Goal: Book appointment/travel/reservation

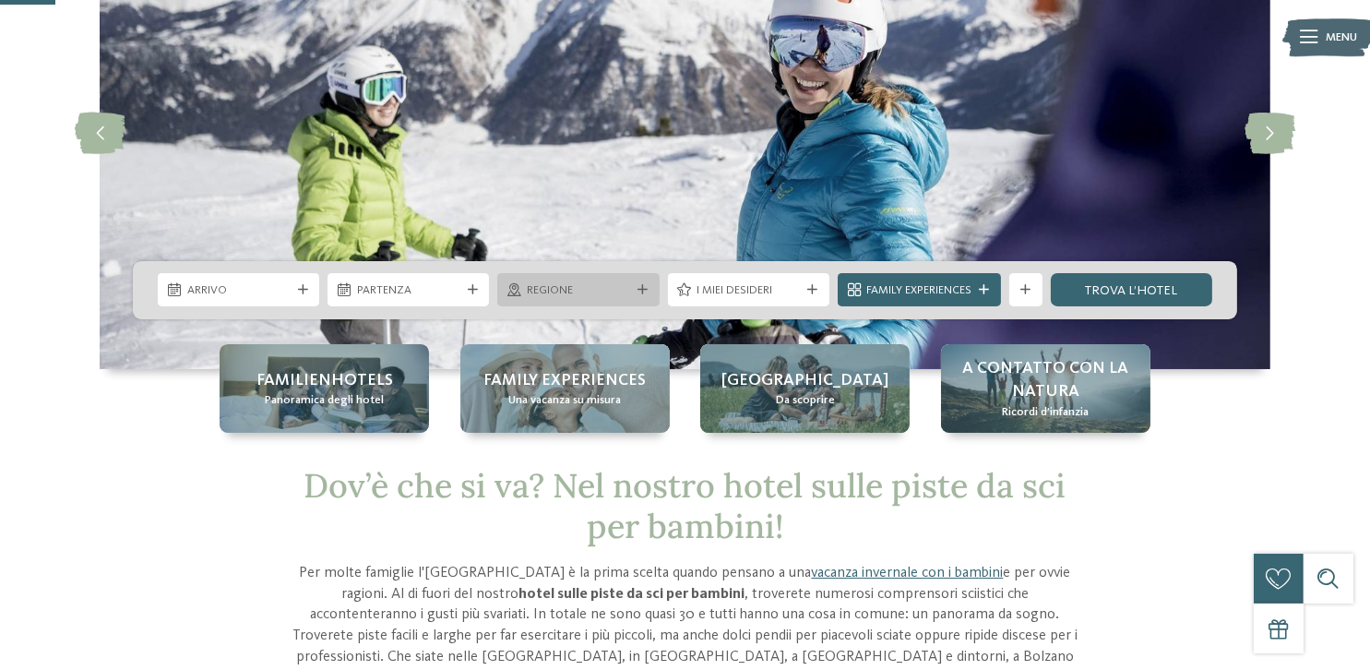
click at [566, 285] on span "Regione" at bounding box center [578, 290] width 103 height 17
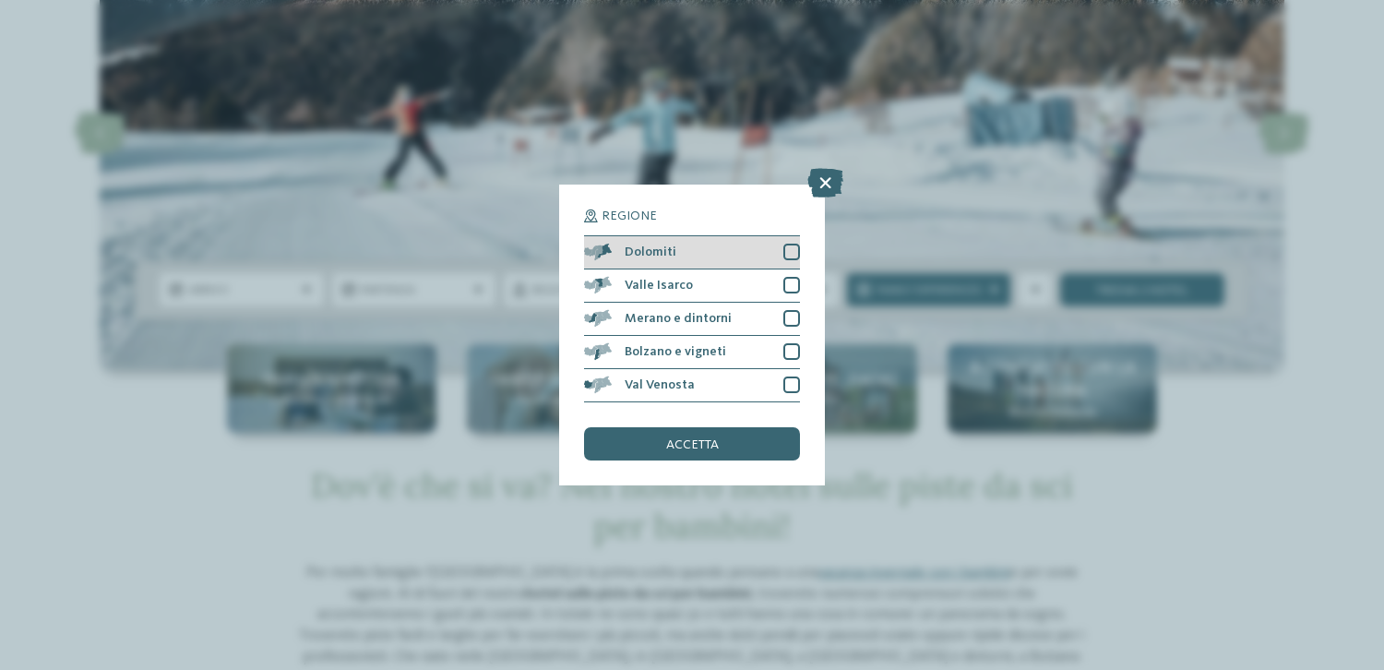
click at [787, 258] on div at bounding box center [791, 252] width 17 height 17
click at [685, 443] on span "accetta" at bounding box center [692, 444] width 53 height 13
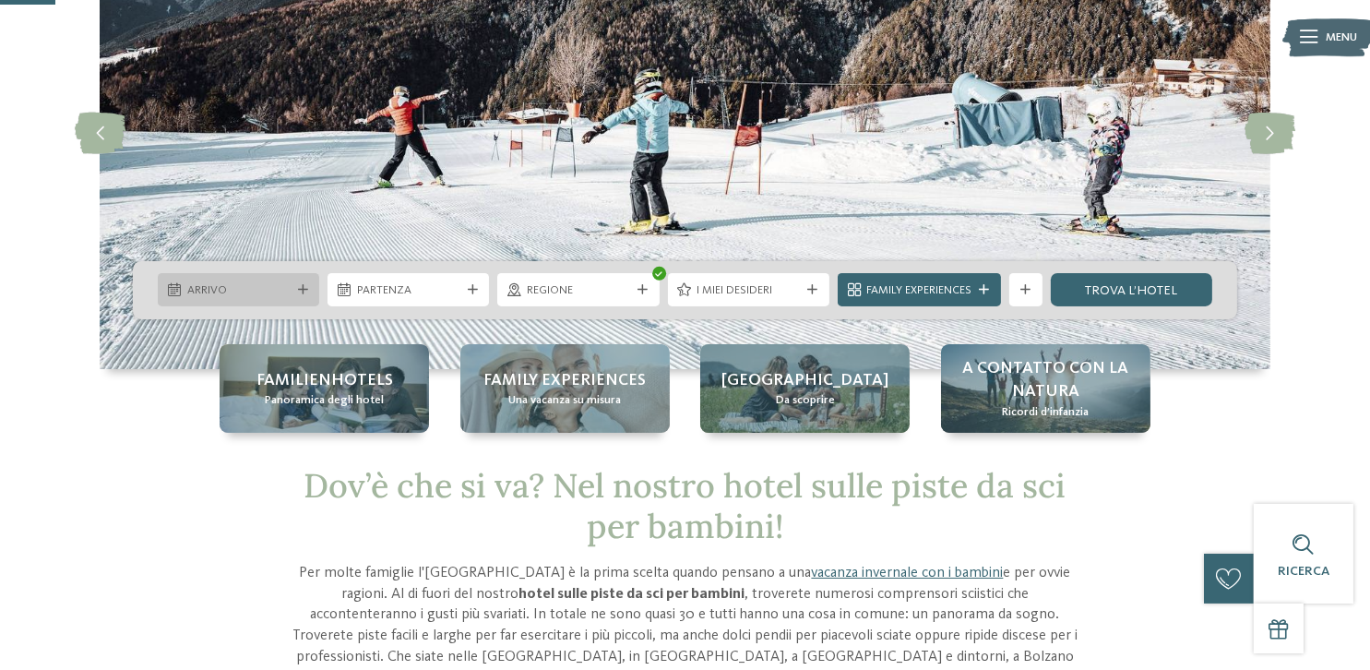
click at [268, 289] on span "Arrivo" at bounding box center [238, 290] width 103 height 17
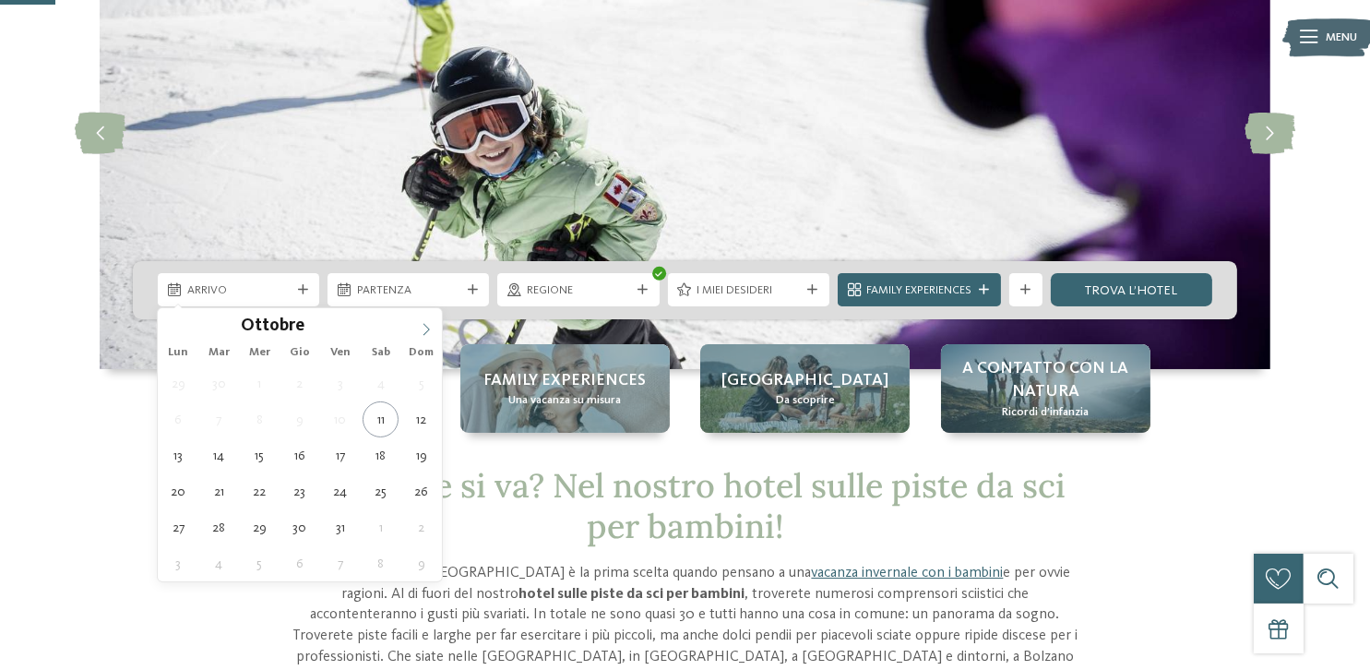
click at [428, 326] on icon at bounding box center [426, 329] width 13 height 13
type input "****"
click at [428, 326] on icon at bounding box center [426, 329] width 13 height 13
type div "[DATE]"
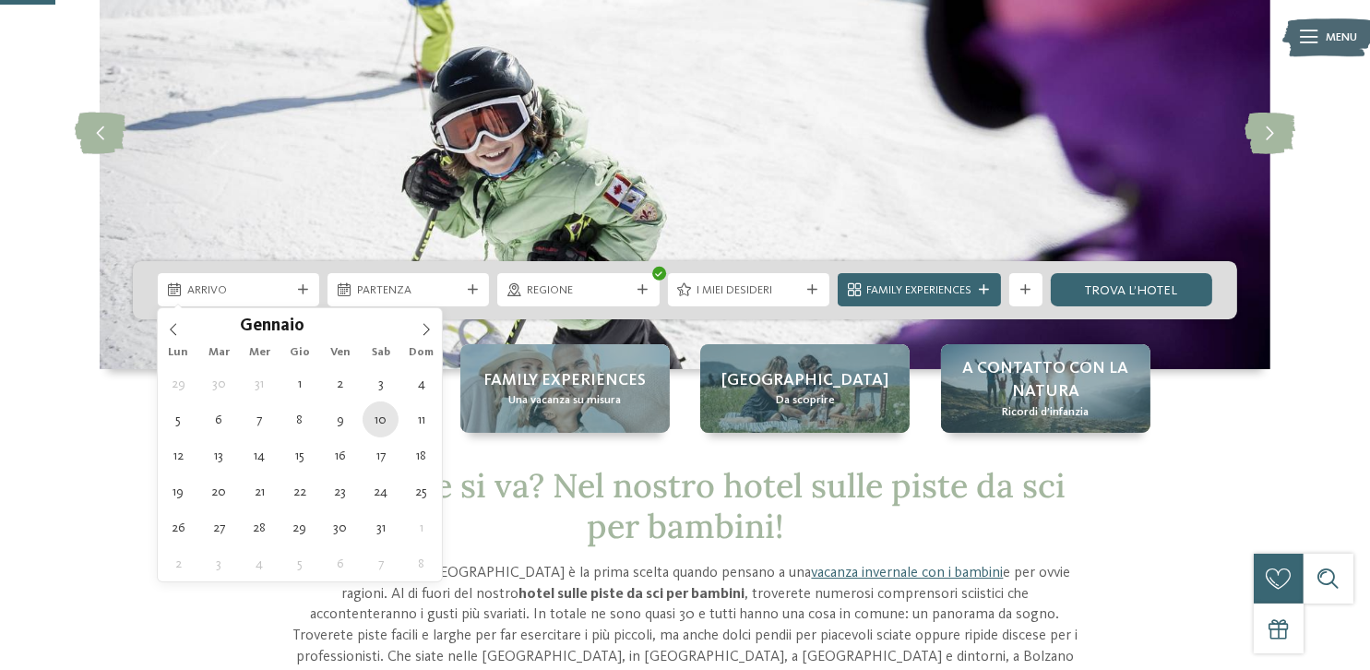
type input "****"
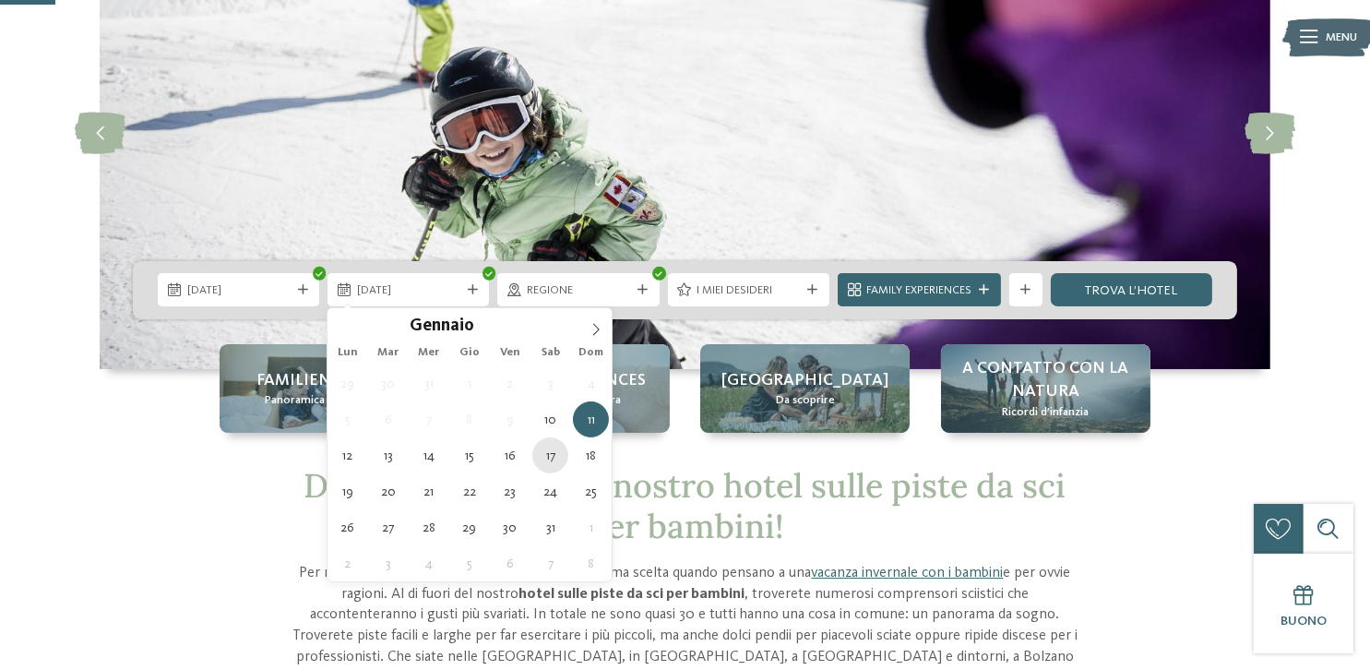
type div "[DATE]"
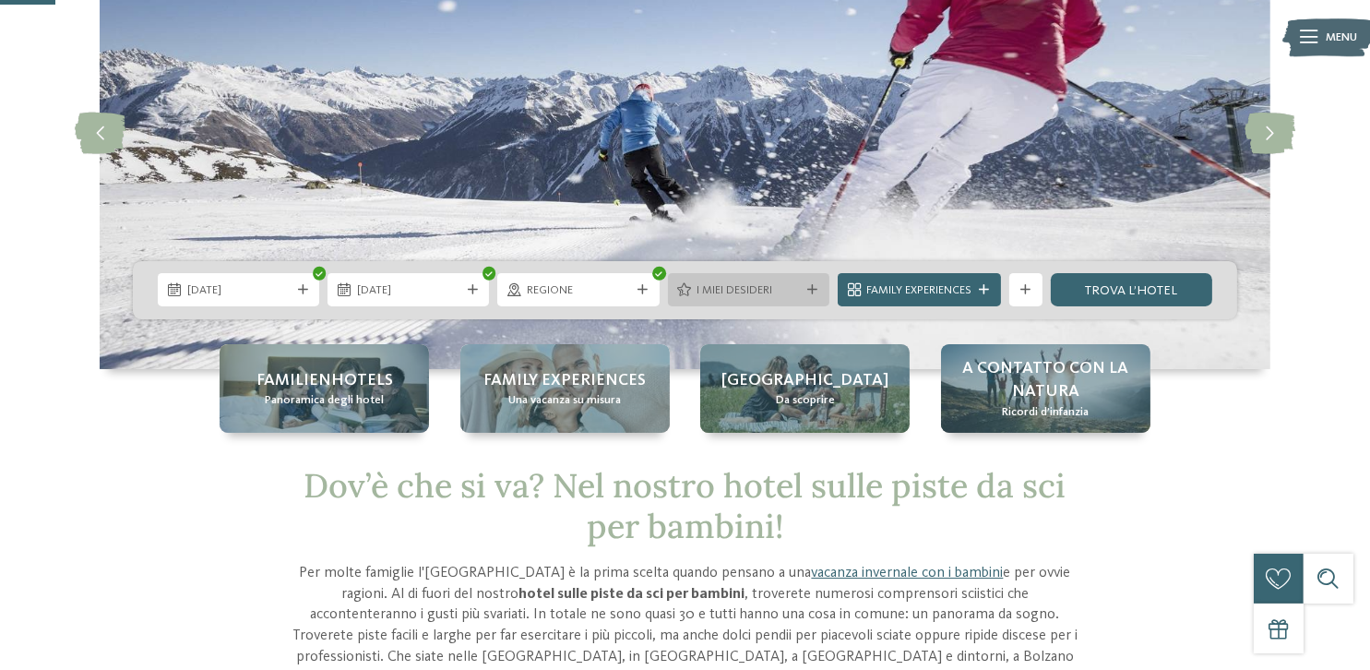
click at [790, 290] on span "I miei desideri" at bounding box center [747, 290] width 103 height 17
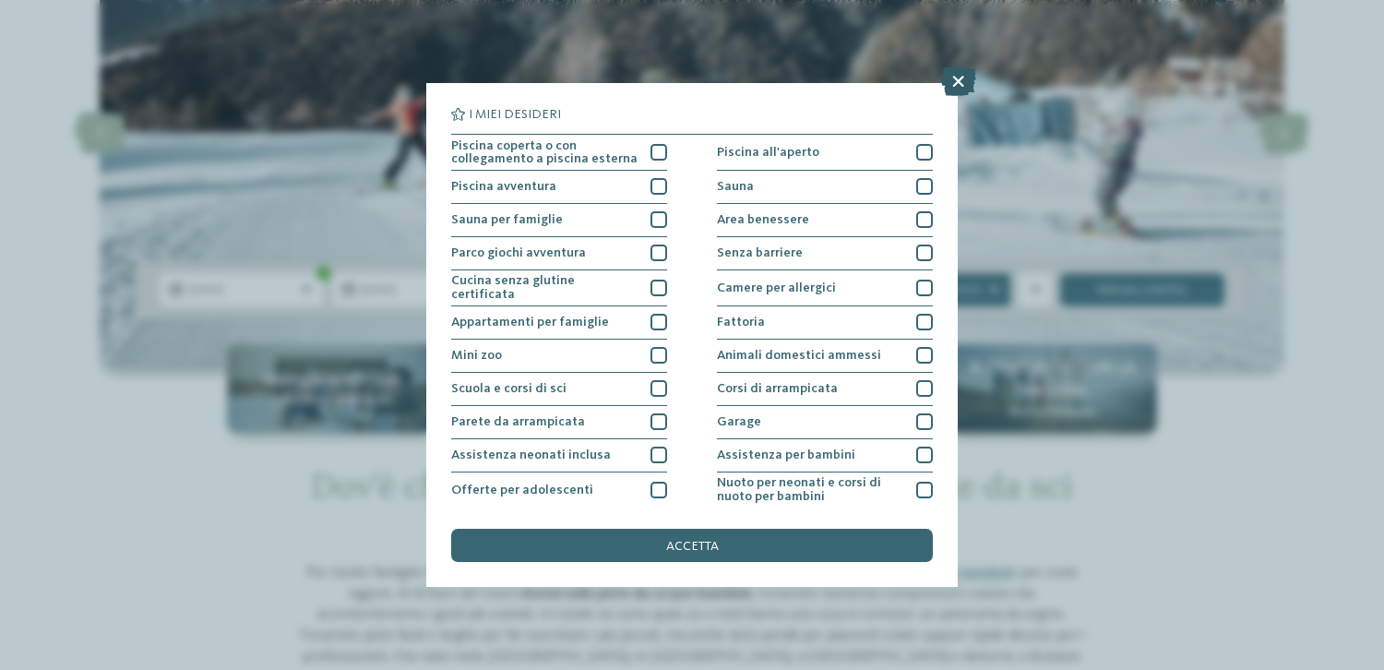
click at [955, 87] on icon at bounding box center [958, 81] width 36 height 30
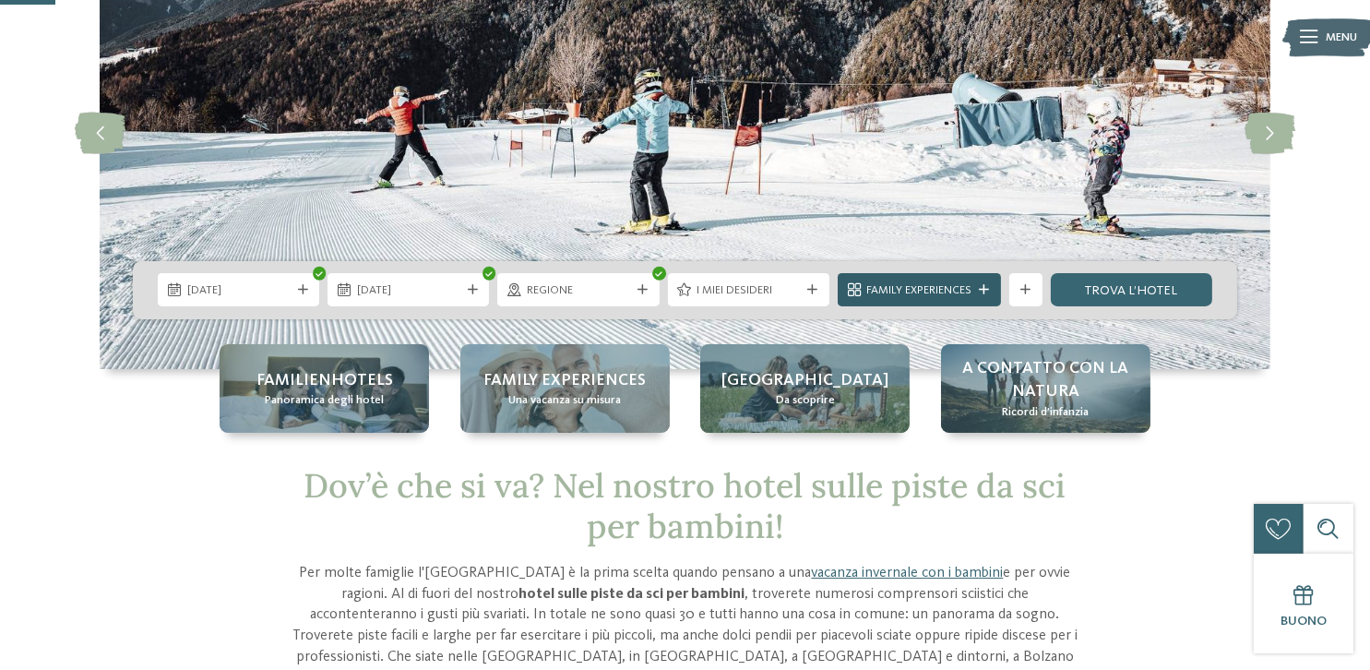
click at [932, 296] on span "Family Experiences" at bounding box center [918, 290] width 105 height 17
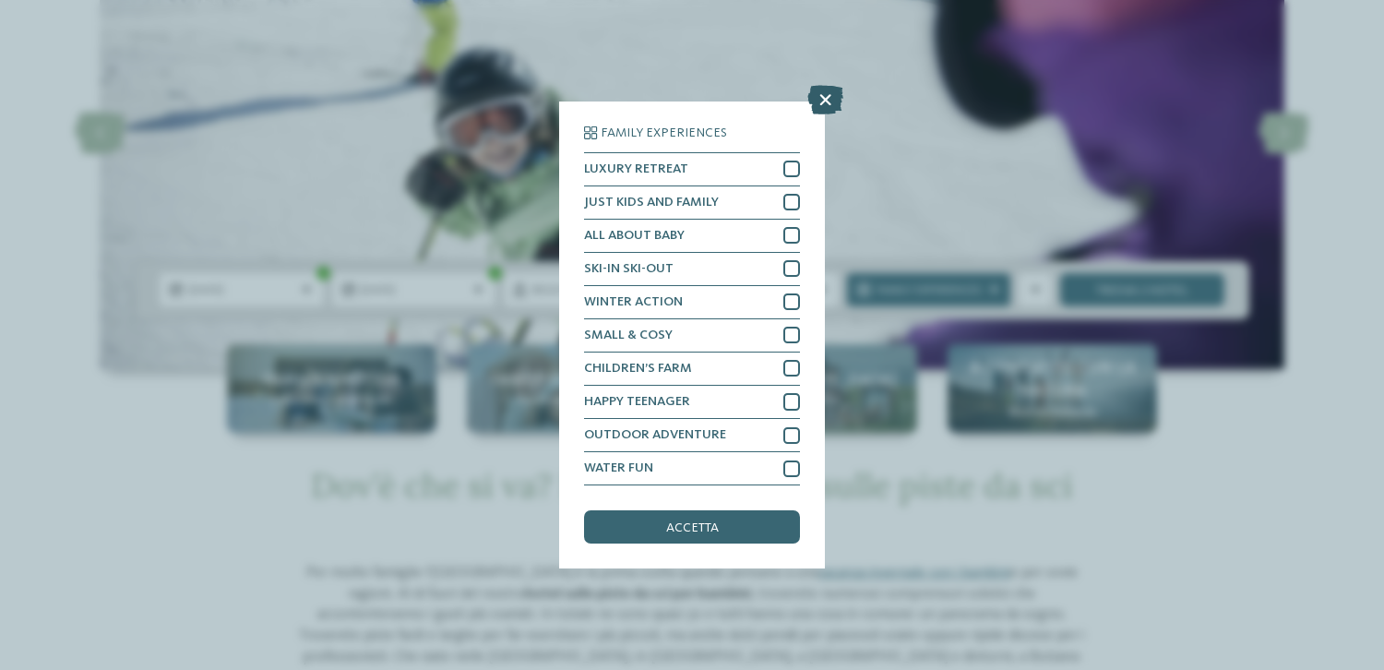
click at [826, 98] on icon at bounding box center [825, 100] width 36 height 30
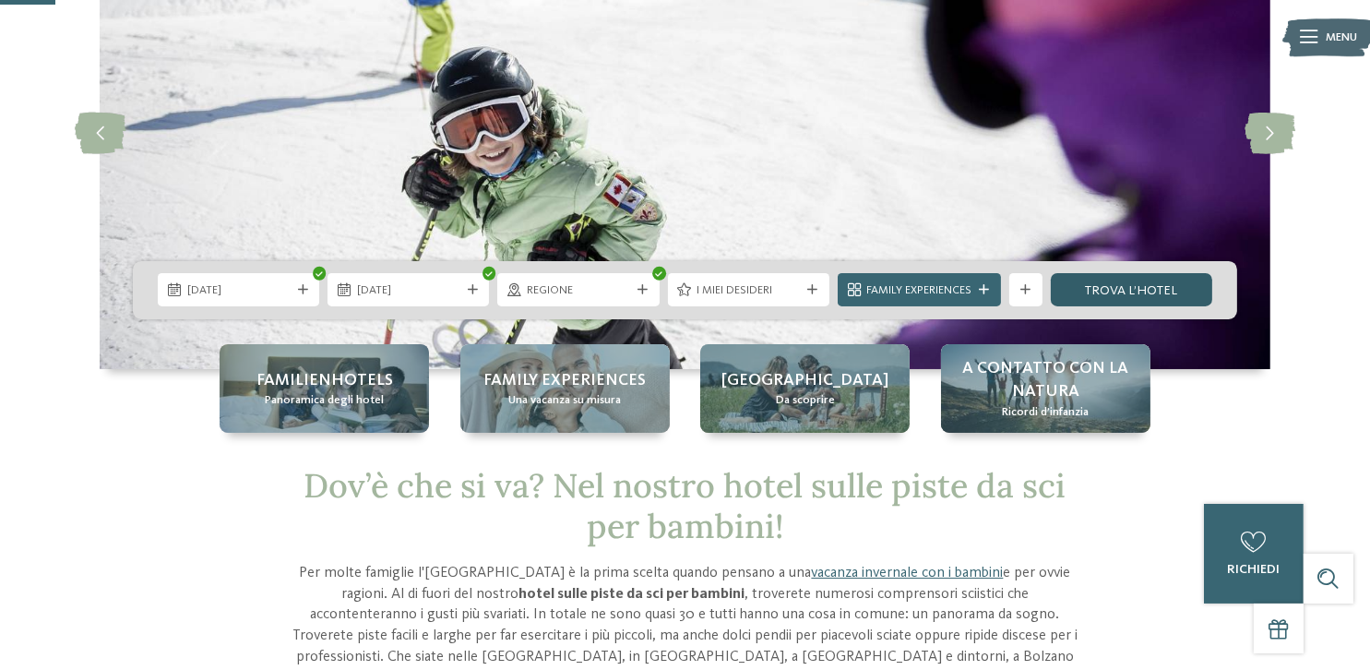
click at [1156, 291] on link "trova l’hotel" at bounding box center [1131, 289] width 161 height 33
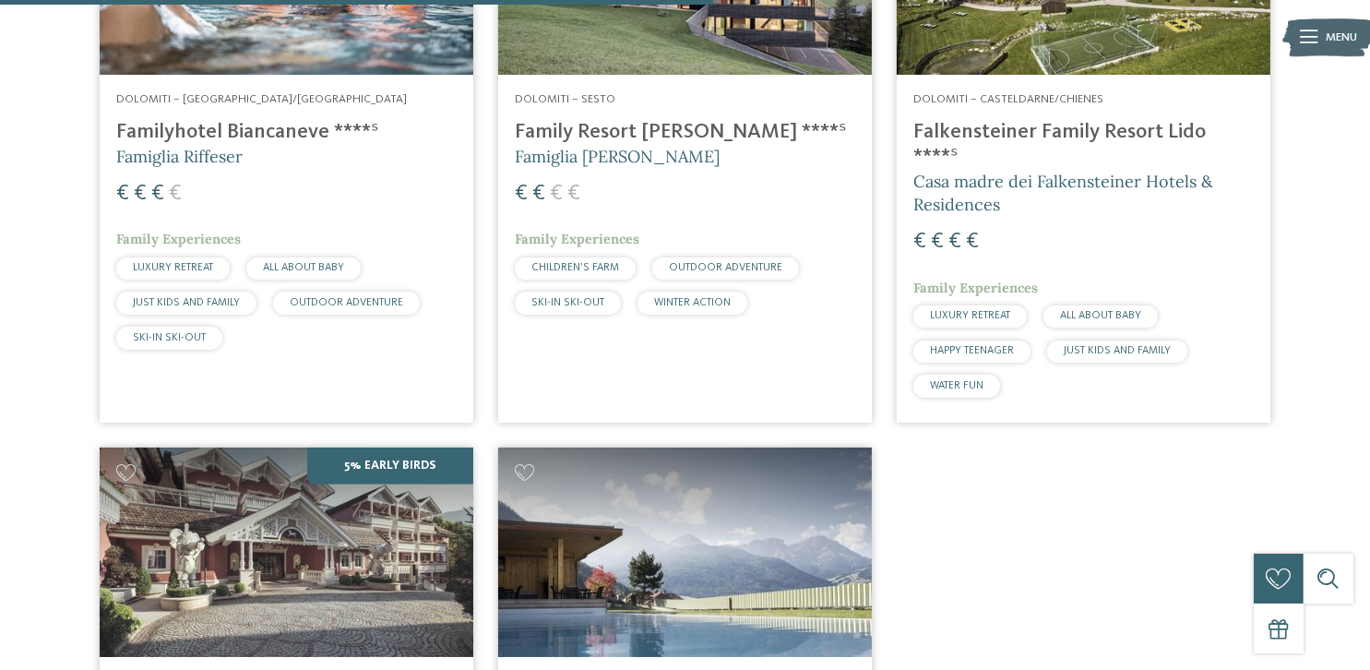
scroll to position [1272, 0]
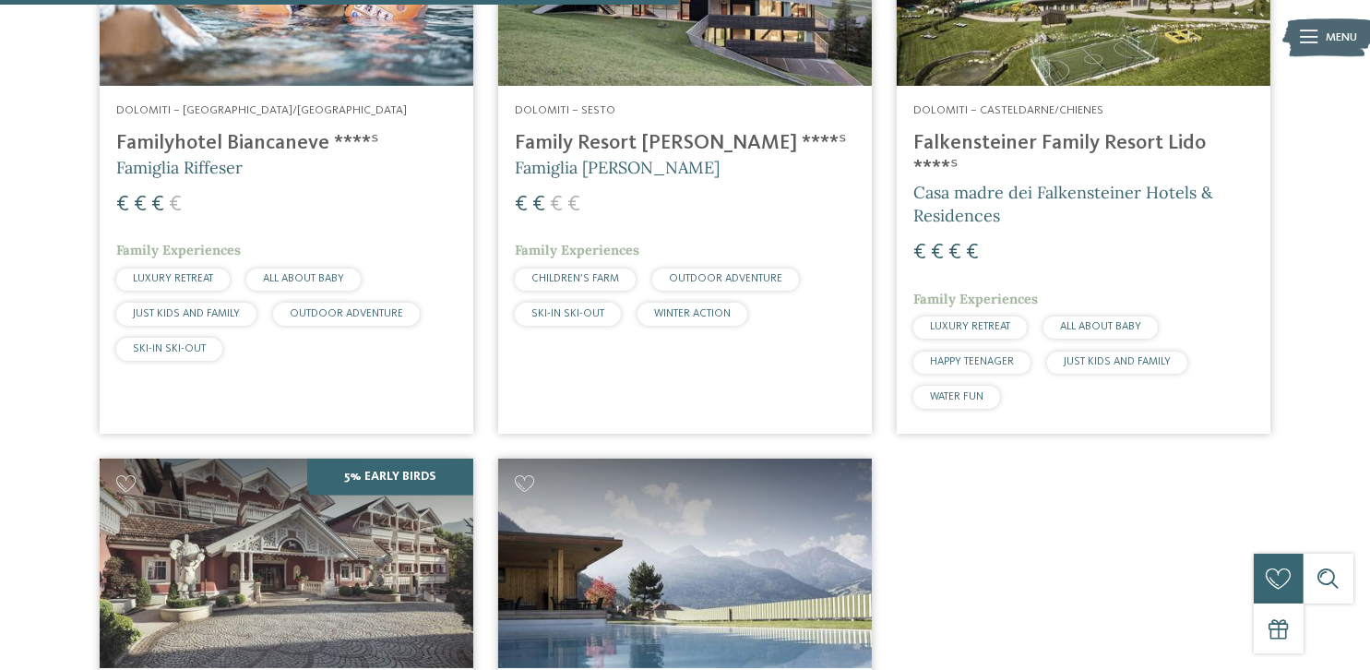
click at [646, 188] on div "Dolomiti – Sesto Family Resort Rainer ****ˢ Famiglia Rainer € € € € Family Expe…" at bounding box center [685, 218] width 374 height 265
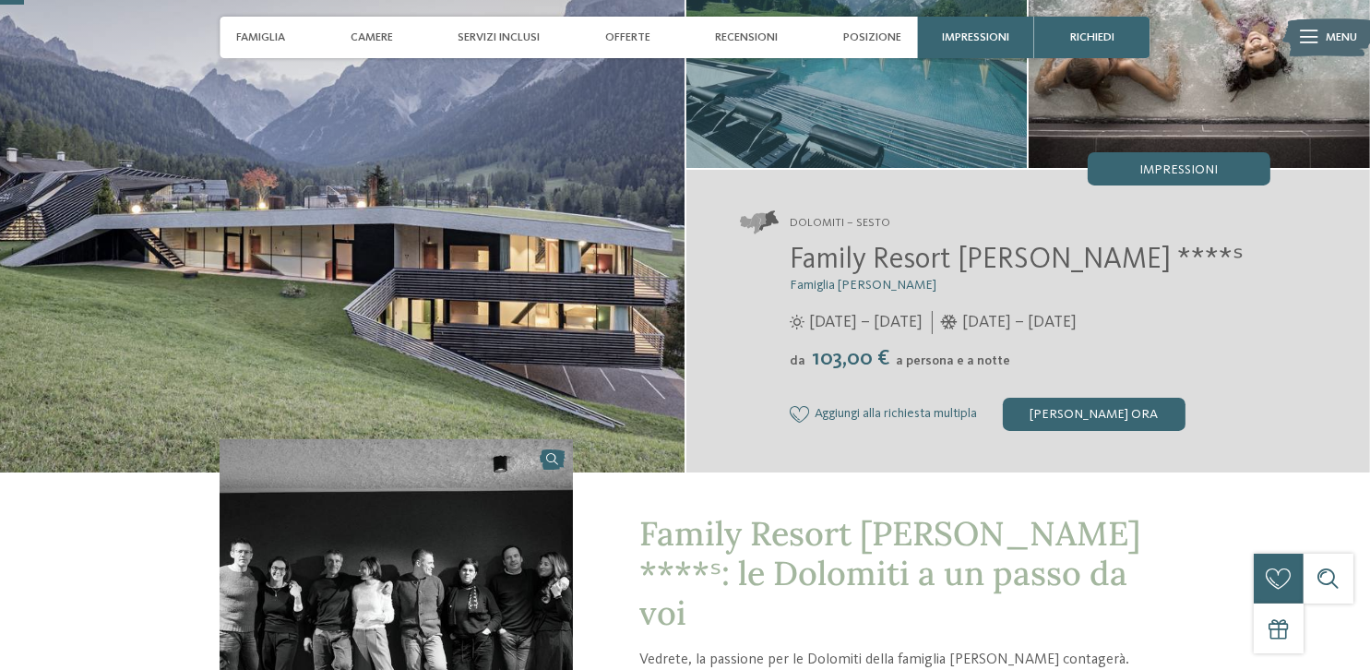
scroll to position [92, 0]
